Goal: Task Accomplishment & Management: Manage account settings

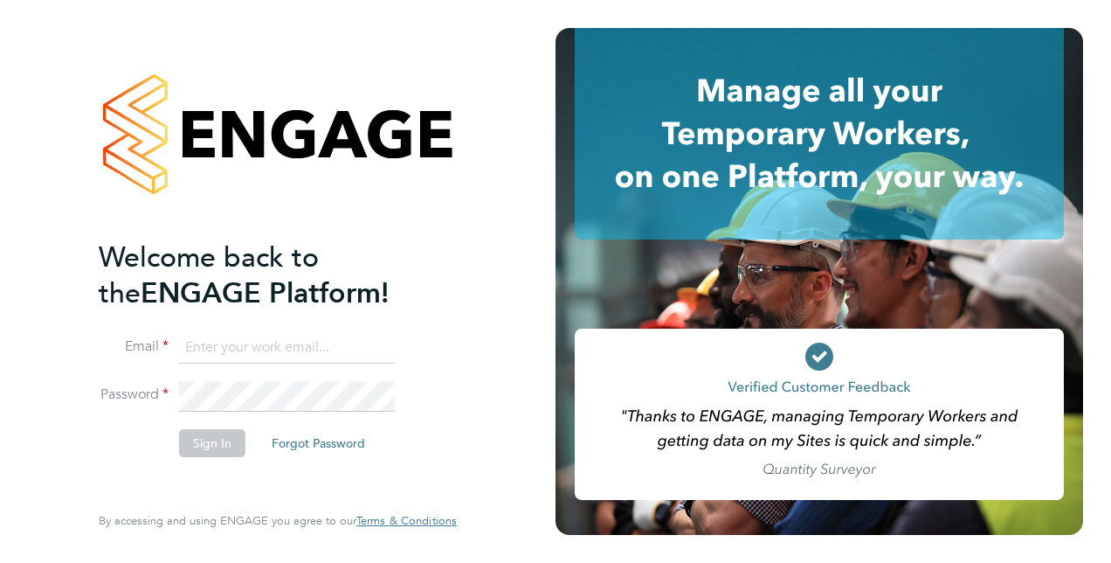
type input "[PERSON_NAME][EMAIL_ADDRESS][PERSON_NAME][DOMAIN_NAME]"
click at [204, 444] on button "Sign In" at bounding box center [212, 443] width 66 height 28
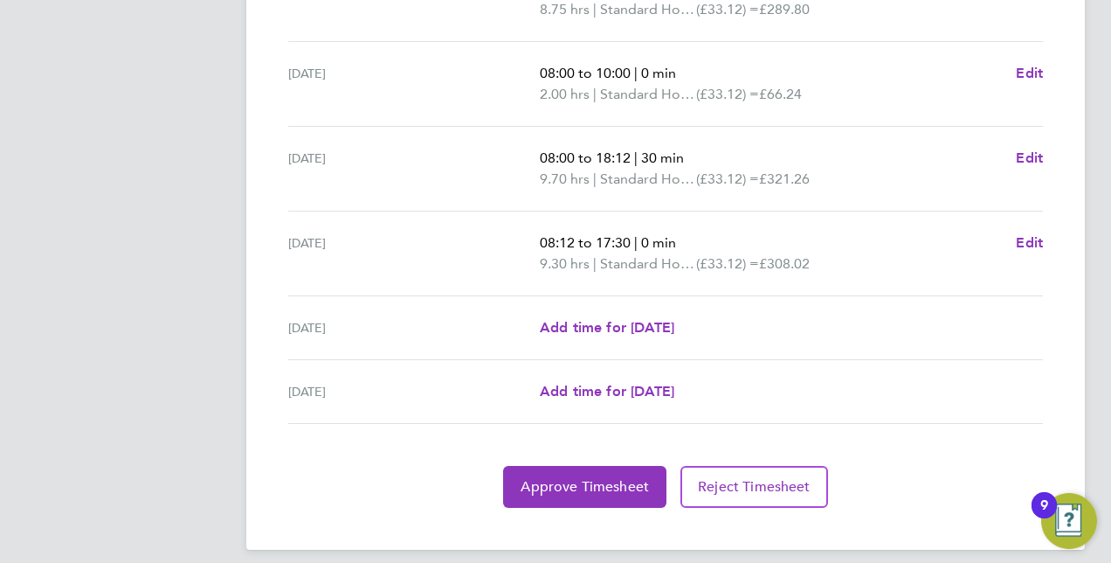
scroll to position [675, 0]
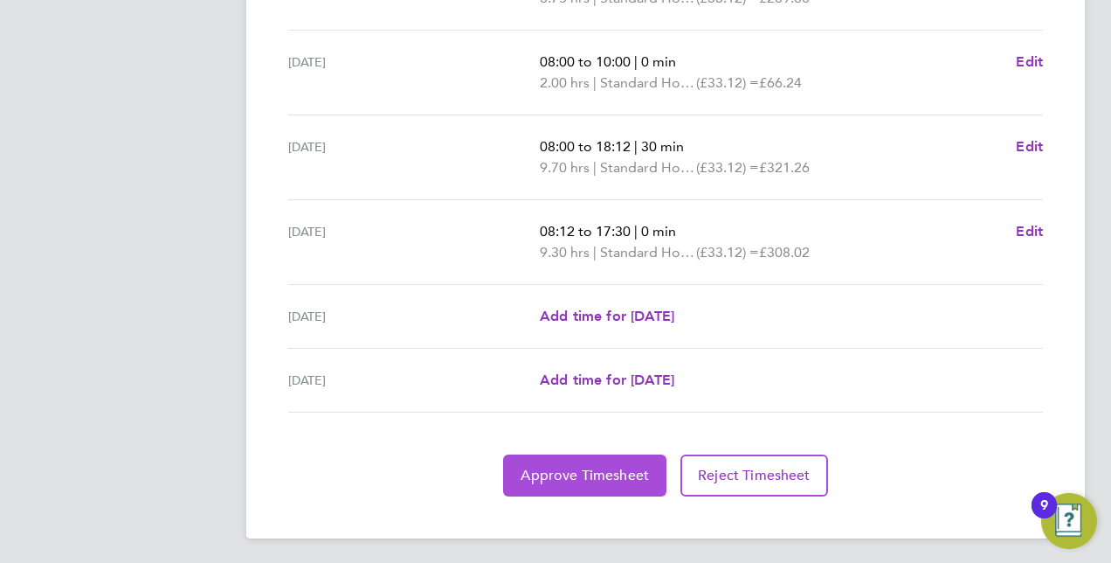
click at [596, 477] on span "Approve Timesheet" at bounding box center [585, 475] width 128 height 17
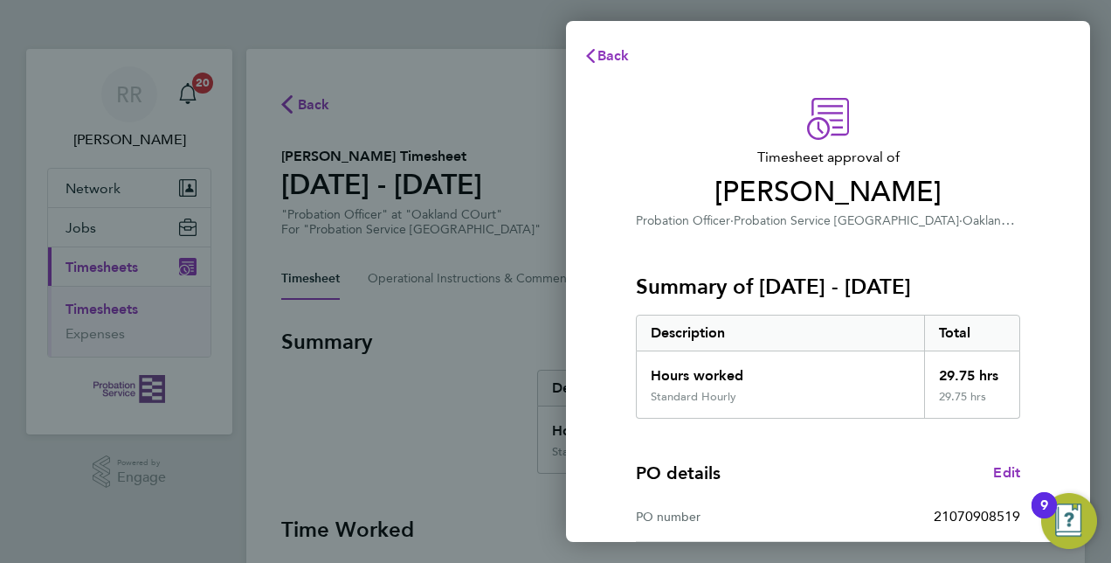
click at [852, 458] on div "PO details Edit PO number 21070908519 Start date [DATE] Finish date [DATE]" at bounding box center [828, 529] width 384 height 223
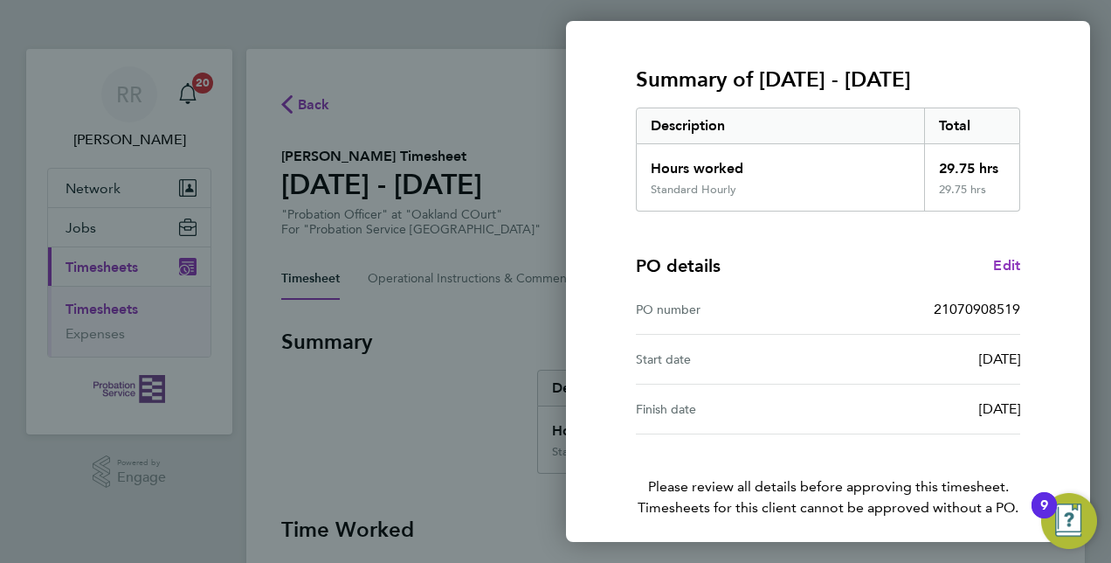
scroll to position [273, 0]
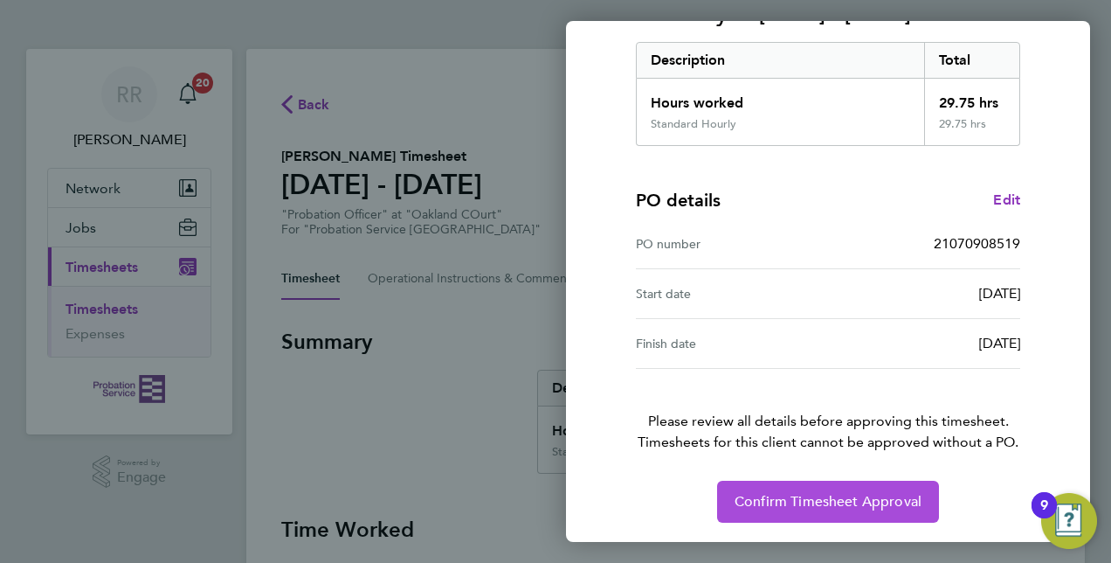
click at [829, 501] on span "Confirm Timesheet Approval" at bounding box center [828, 501] width 187 height 17
